Goal: Task Accomplishment & Management: Use online tool/utility

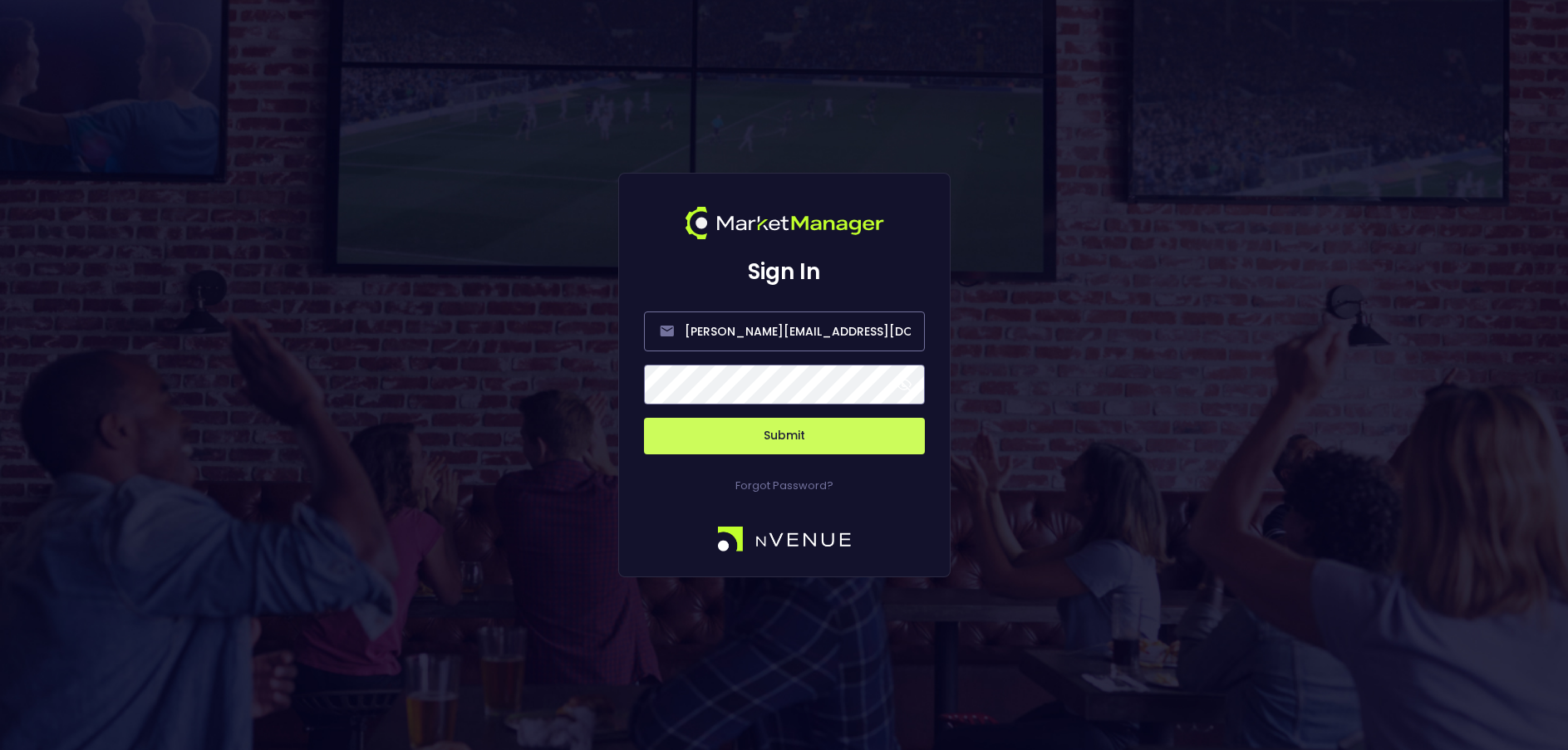
click at [903, 383] on span at bounding box center [904, 384] width 15 height 15
click at [802, 434] on button "Submit" at bounding box center [785, 436] width 281 height 37
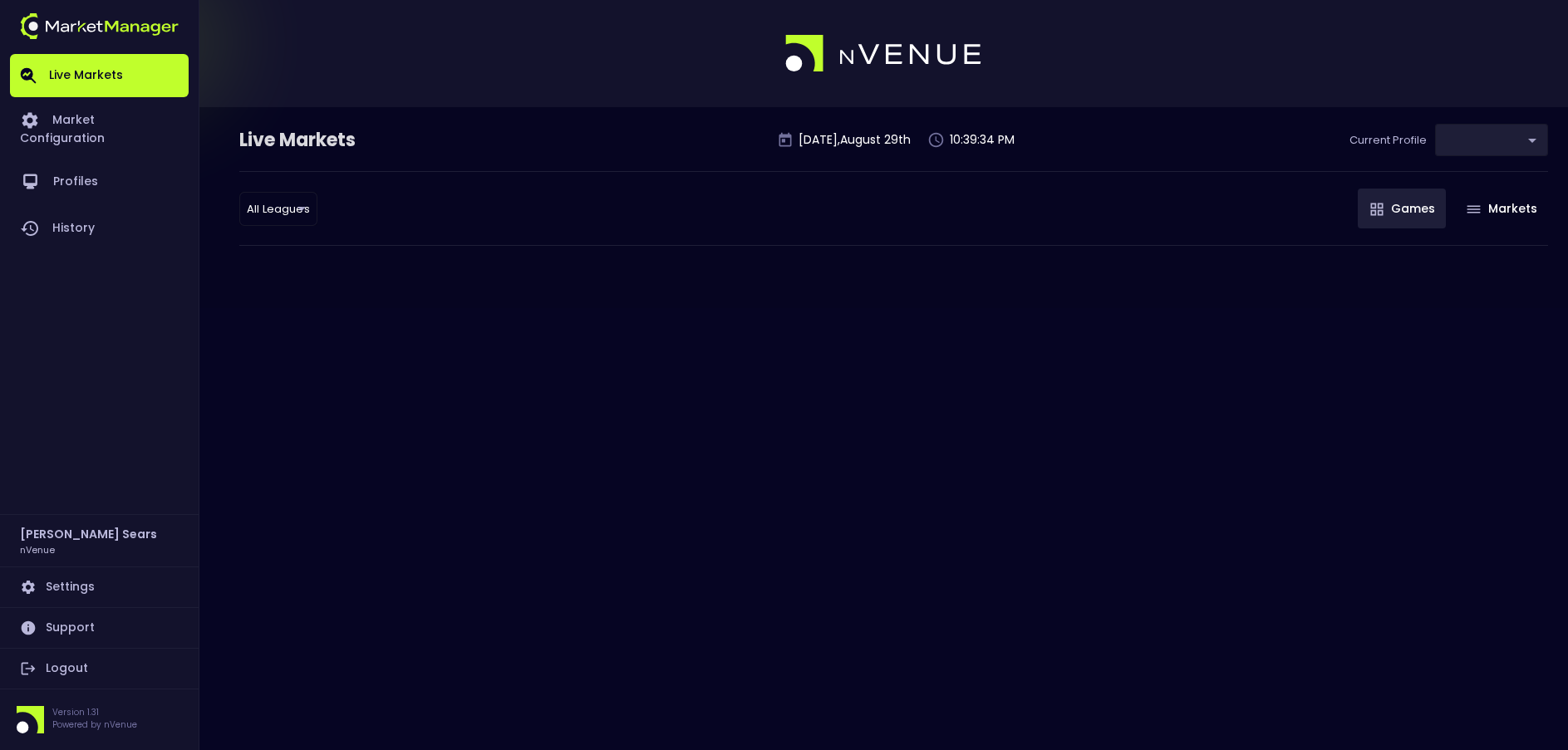
type input "d66ee90f-df8e-430e-a05c-aaf70ad95ad9"
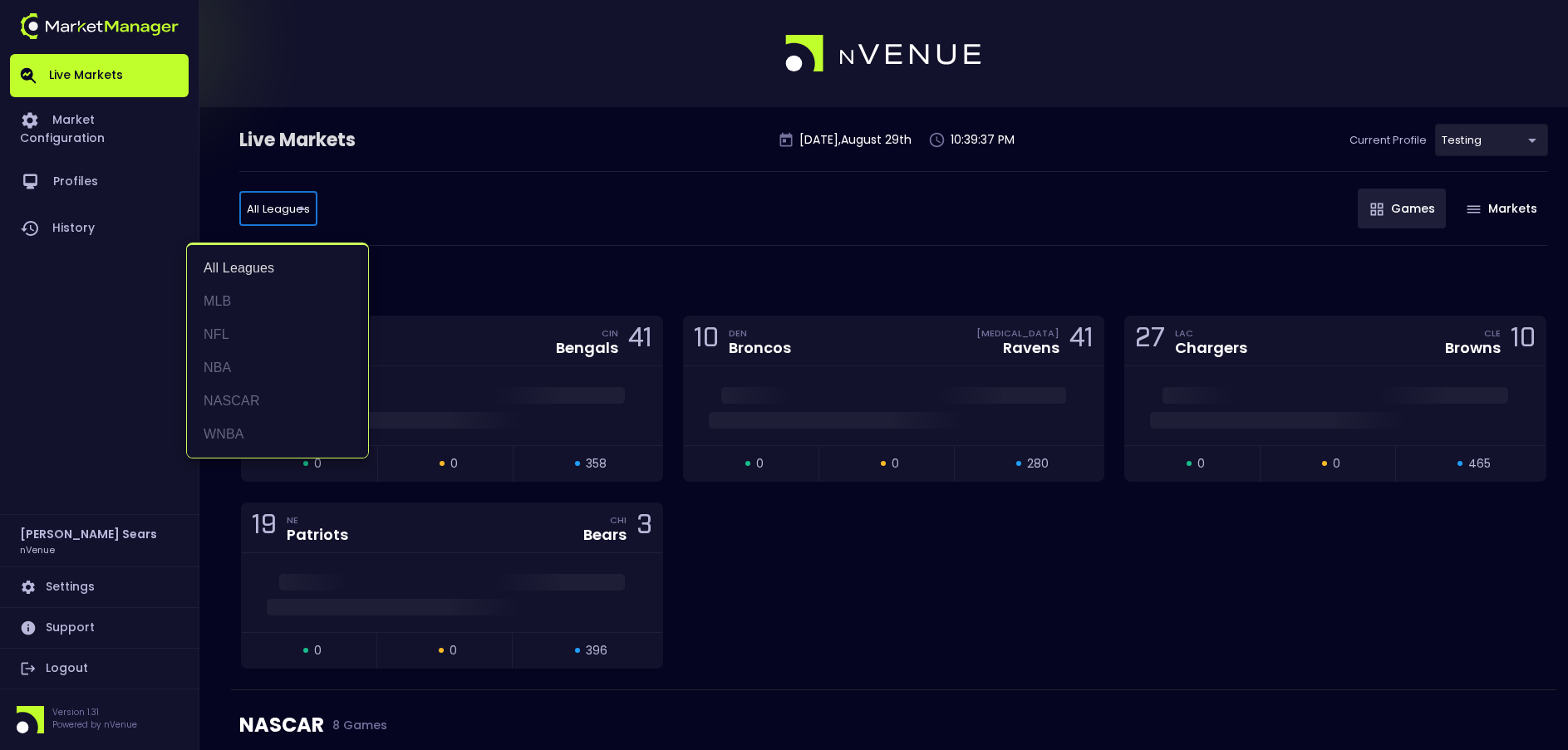
click at [242, 431] on li "WNBA" at bounding box center [278, 434] width 181 height 33
type input "WNBA"
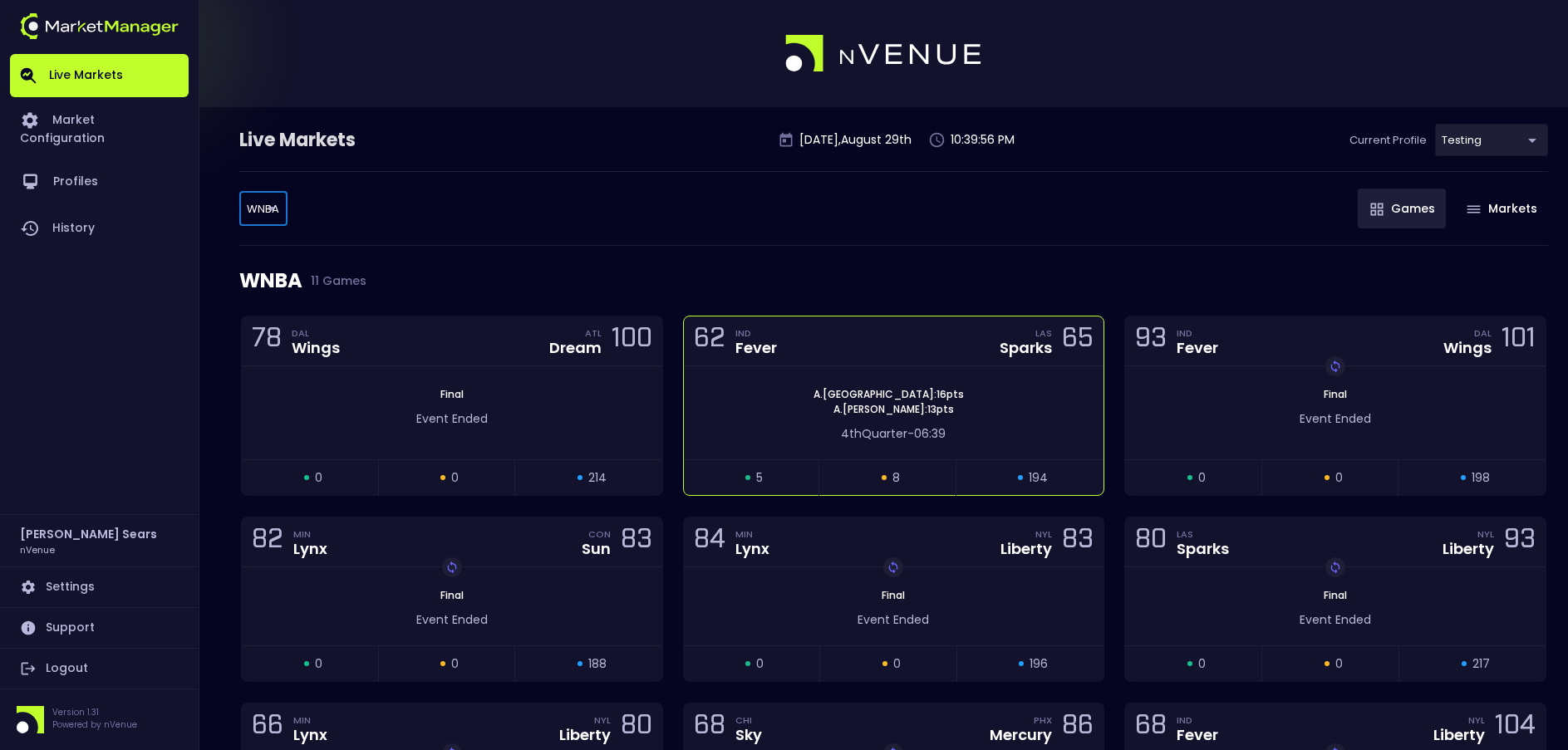
click at [956, 349] on div "62 IND Fever LAS Sparks 65" at bounding box center [895, 342] width 420 height 50
